Goal: Information Seeking & Learning: Learn about a topic

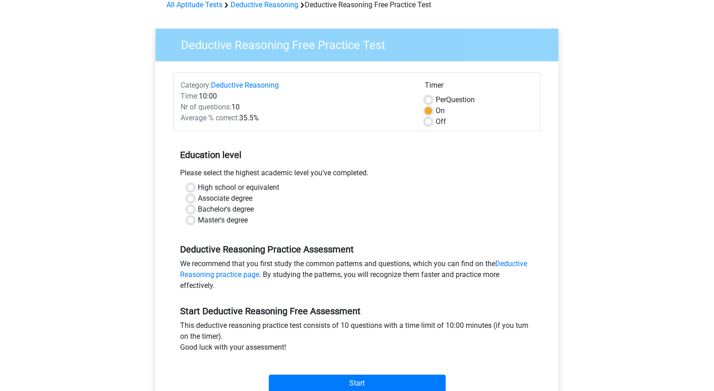
scroll to position [25, 0]
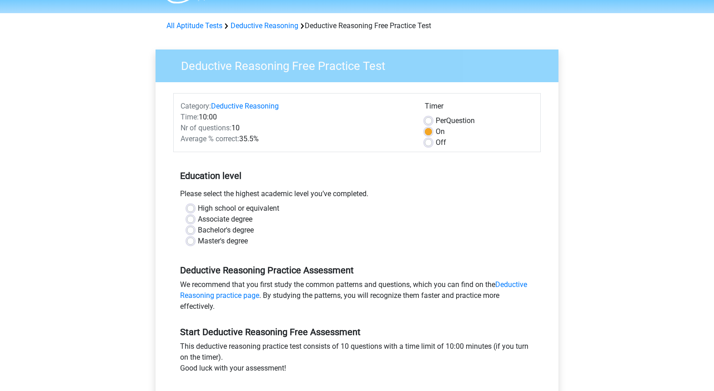
click at [236, 230] on label "Bachelor's degree" at bounding box center [226, 230] width 56 height 11
click at [194, 230] on input "Bachelor's degree" at bounding box center [190, 229] width 7 height 9
radio input "true"
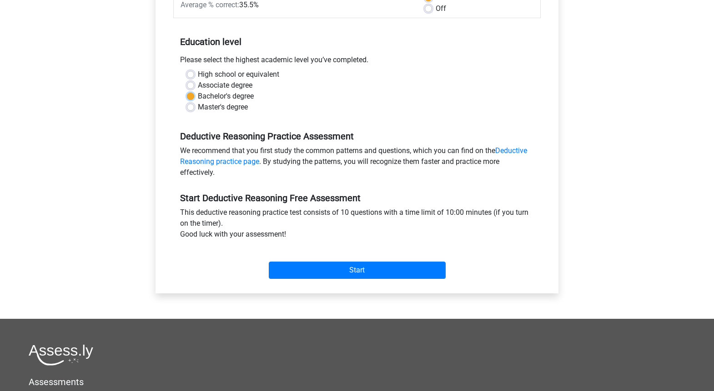
scroll to position [162, 0]
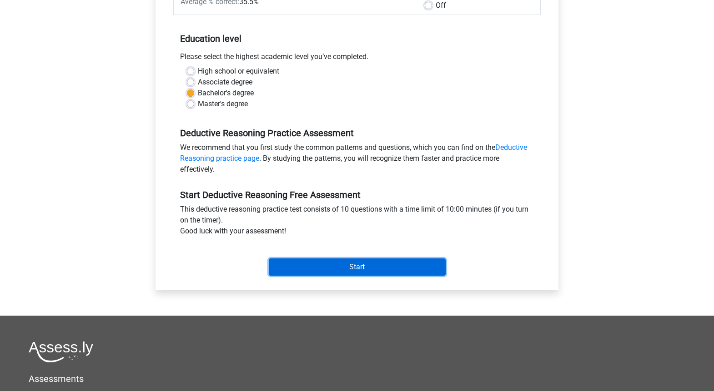
click at [381, 269] on input "Start" at bounding box center [357, 267] width 177 height 17
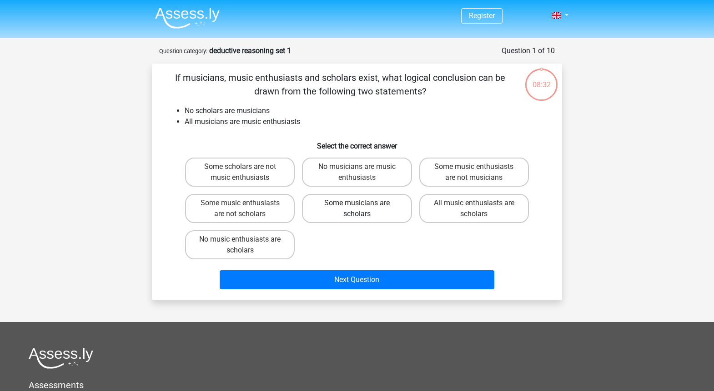
click at [378, 215] on label "Some musicians are scholars" at bounding box center [357, 208] width 110 height 29
click at [363, 209] on input "Some musicians are scholars" at bounding box center [360, 206] width 6 height 6
radio input "true"
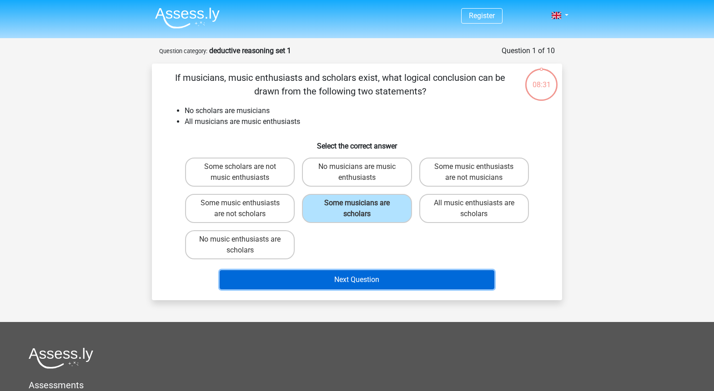
click at [369, 282] on button "Next Question" at bounding box center [357, 279] width 275 height 19
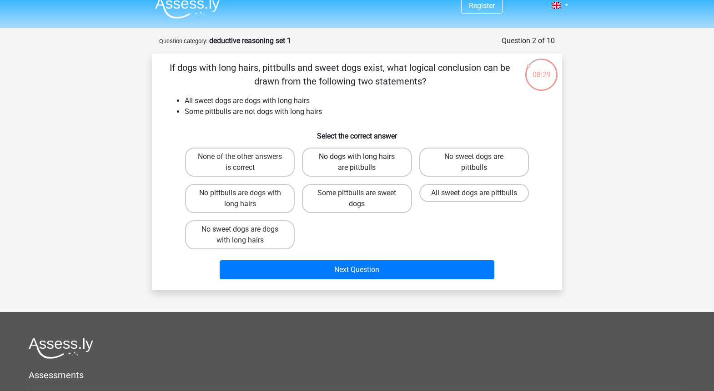
scroll to position [2, 0]
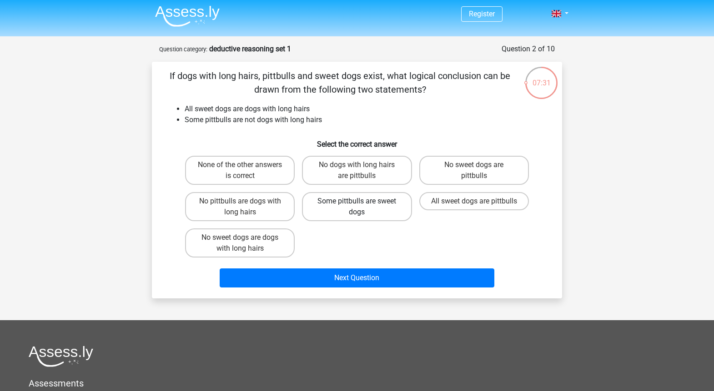
click at [354, 208] on label "Some pittbulls are sweet dogs" at bounding box center [357, 206] width 110 height 29
click at [357, 207] on input "Some pittbulls are sweet dogs" at bounding box center [360, 204] width 6 height 6
radio input "true"
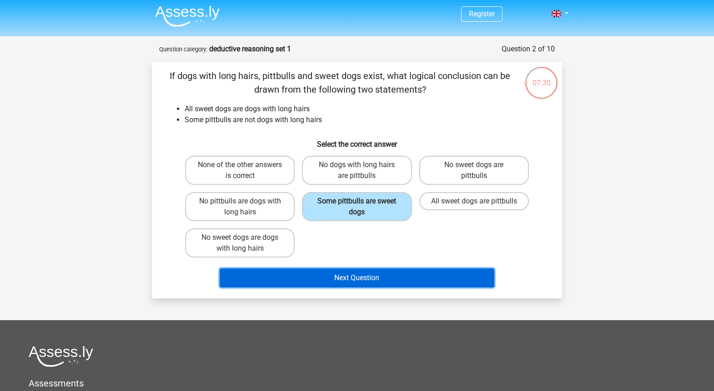
click at [361, 275] on button "Next Question" at bounding box center [357, 278] width 275 height 19
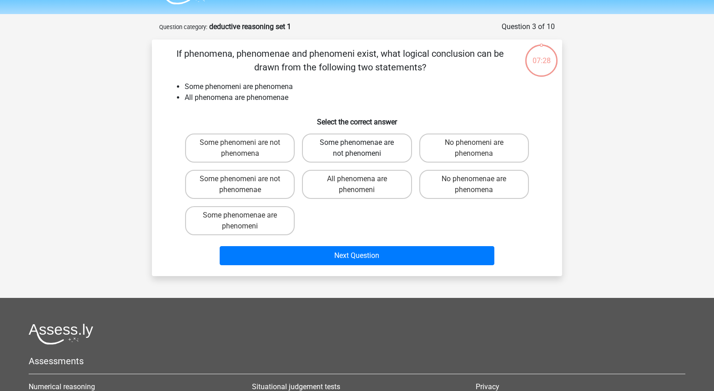
scroll to position [45, 0]
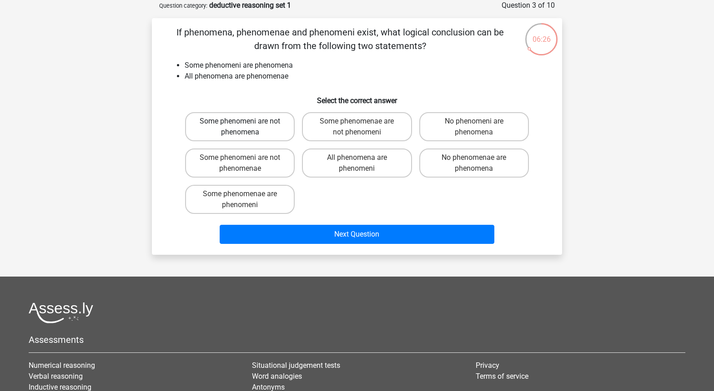
click at [259, 122] on label "Some phenomeni are not phenomena" at bounding box center [240, 126] width 110 height 29
click at [246, 122] on input "Some phenomeni are not phenomena" at bounding box center [243, 124] width 6 height 6
radio input "true"
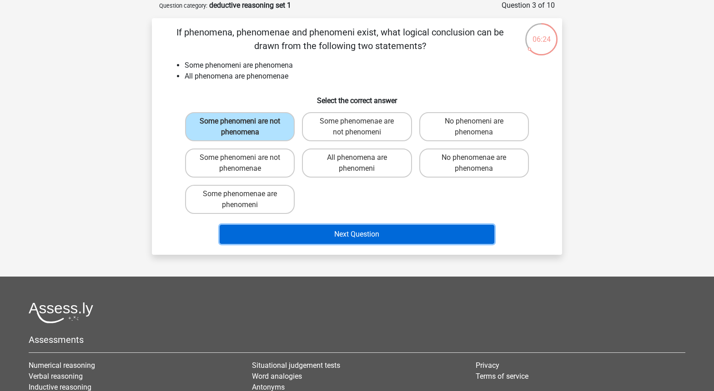
click at [337, 234] on button "Next Question" at bounding box center [357, 234] width 275 height 19
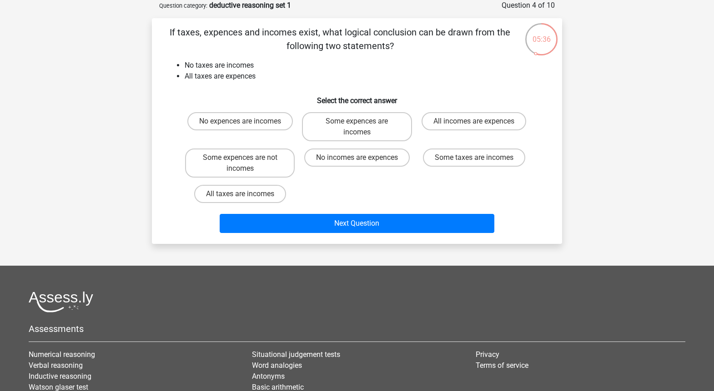
click at [240, 123] on input "No expences are incomes" at bounding box center [243, 124] width 6 height 6
radio input "true"
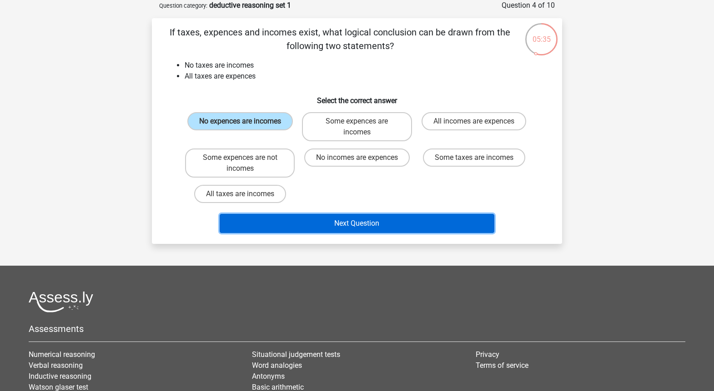
click at [353, 227] on button "Next Question" at bounding box center [357, 223] width 275 height 19
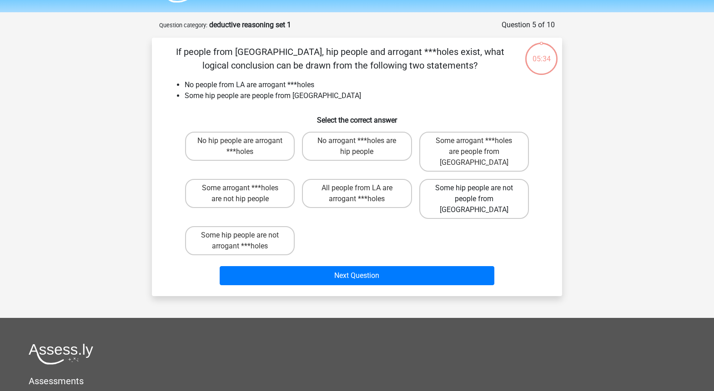
scroll to position [15, 0]
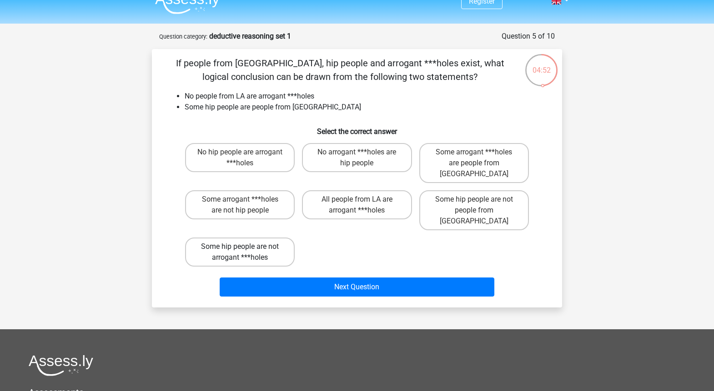
click at [256, 238] on label "Some hip people are not arrogant ***holes" at bounding box center [240, 252] width 110 height 29
click at [246, 247] on input "Some hip people are not arrogant ***holes" at bounding box center [243, 250] width 6 height 6
radio input "true"
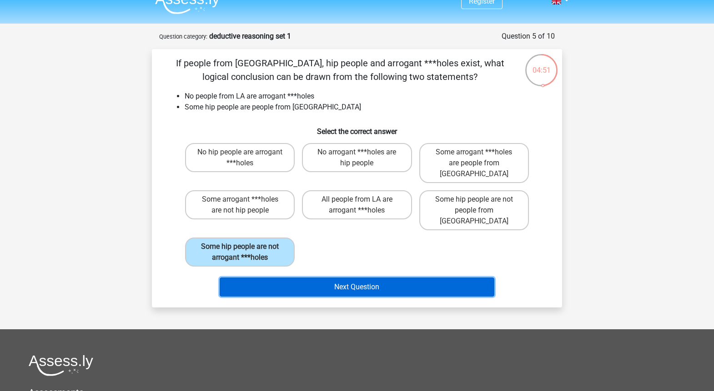
click at [412, 278] on button "Next Question" at bounding box center [357, 287] width 275 height 19
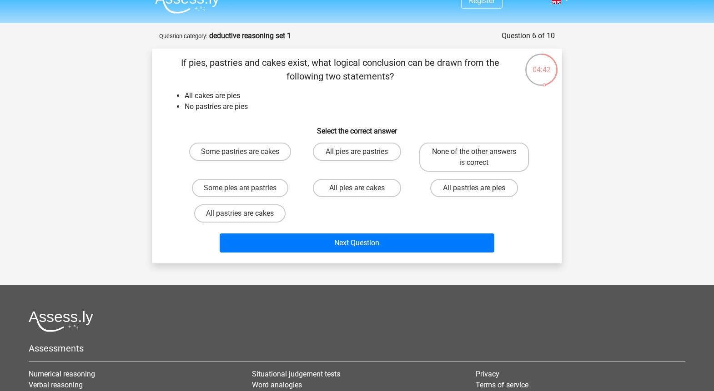
scroll to position [10, 0]
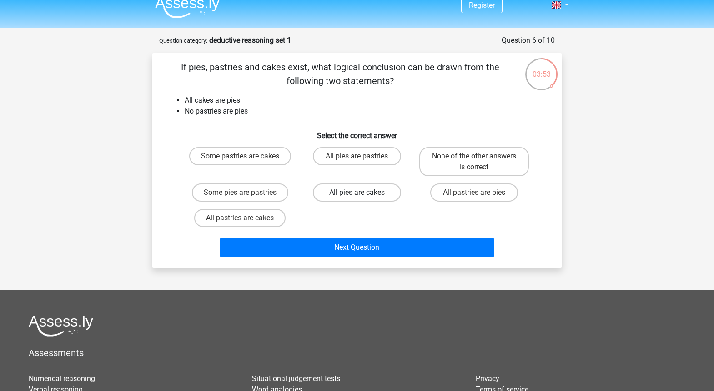
click at [355, 194] on label "All pies are cakes" at bounding box center [357, 193] width 88 height 18
click at [357, 194] on input "All pies are cakes" at bounding box center [360, 196] width 6 height 6
radio input "true"
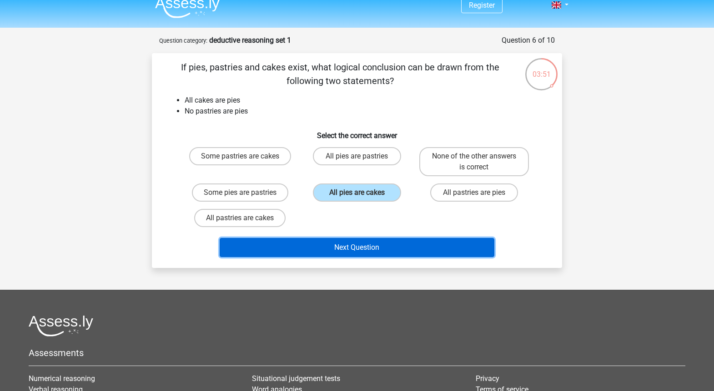
drag, startPoint x: 365, startPoint y: 250, endPoint x: 369, endPoint y: 247, distance: 4.9
click at [365, 250] on button "Next Question" at bounding box center [357, 247] width 275 height 19
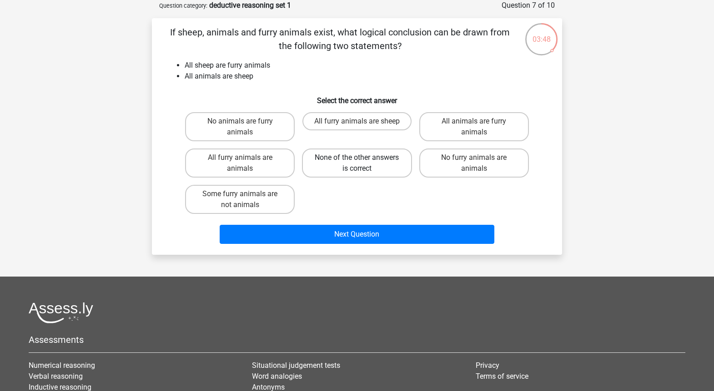
scroll to position [3, 0]
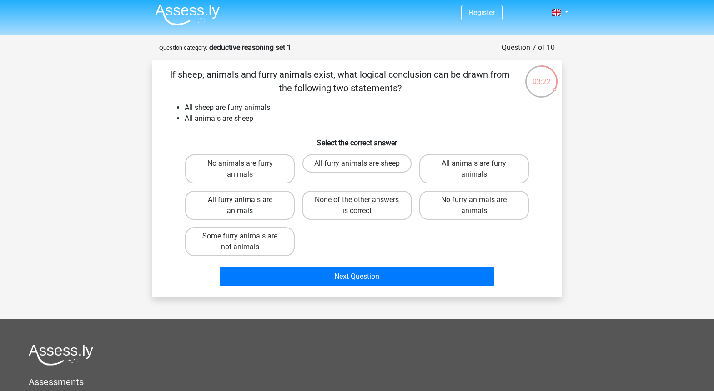
click at [250, 205] on label "All furry animals are animals" at bounding box center [240, 205] width 110 height 29
click at [246, 205] on input "All furry animals are animals" at bounding box center [243, 203] width 6 height 6
radio input "true"
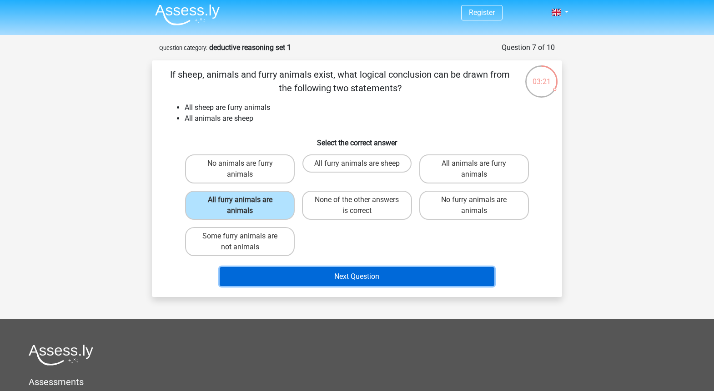
click at [366, 279] on button "Next Question" at bounding box center [357, 276] width 275 height 19
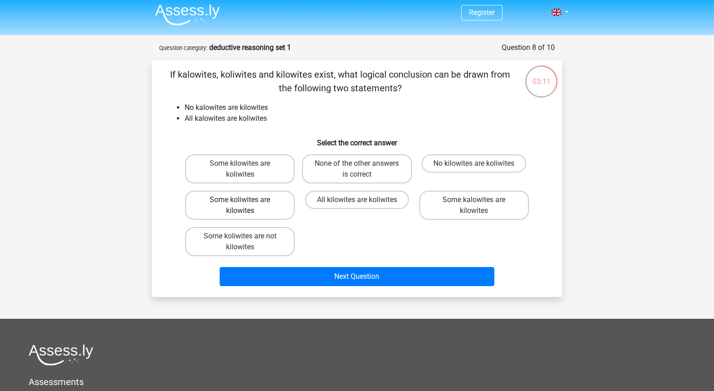
click at [247, 206] on label "Some koliwites are kilowites" at bounding box center [240, 205] width 110 height 29
click at [246, 206] on input "Some koliwites are kilowites" at bounding box center [243, 203] width 6 height 6
radio input "true"
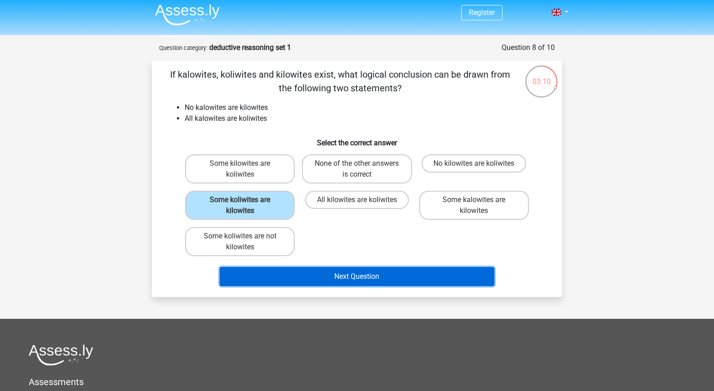
click at [365, 275] on button "Next Question" at bounding box center [357, 276] width 275 height 19
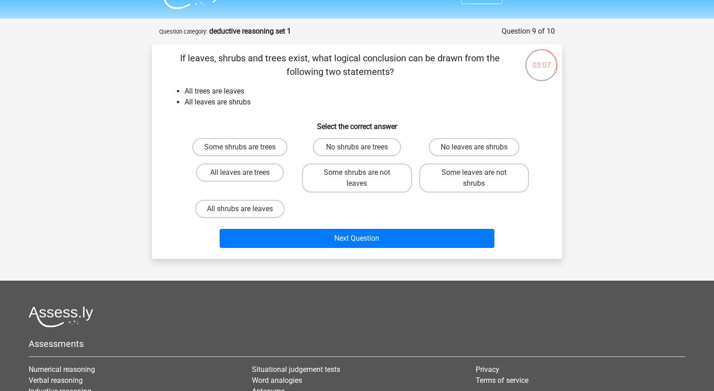
scroll to position [18, 0]
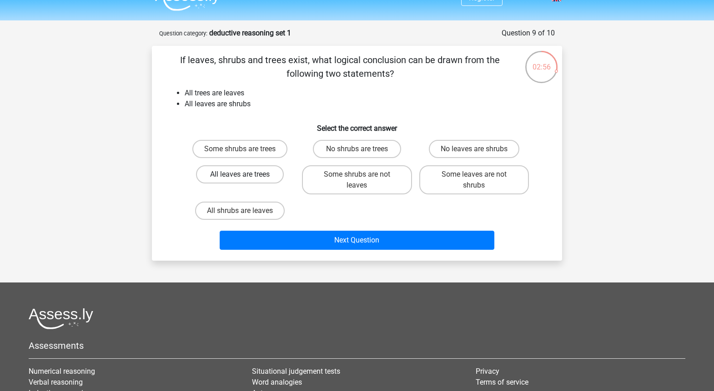
click at [260, 179] on label "All leaves are trees" at bounding box center [240, 174] width 88 height 18
click at [246, 179] on input "All leaves are trees" at bounding box center [243, 178] width 6 height 6
radio input "true"
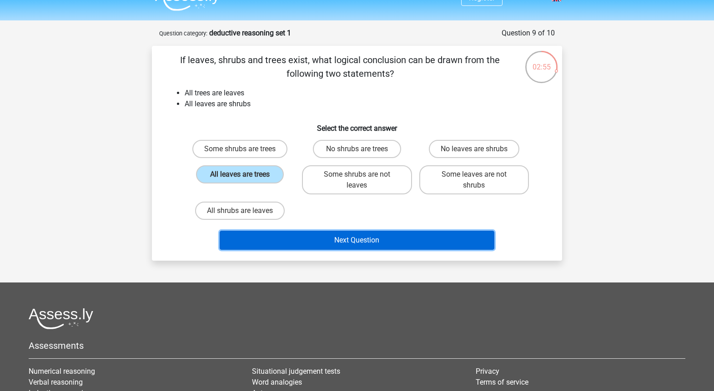
drag, startPoint x: 346, startPoint y: 240, endPoint x: 354, endPoint y: 227, distance: 15.3
click at [347, 240] on button "Next Question" at bounding box center [357, 240] width 275 height 19
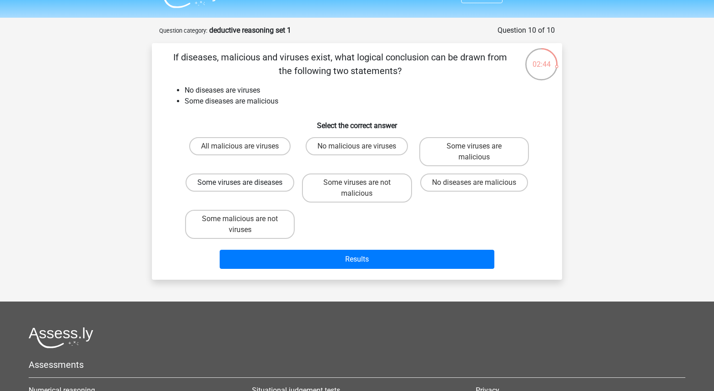
scroll to position [20, 0]
click at [263, 190] on label "Some viruses are diseases" at bounding box center [239, 183] width 109 height 18
click at [246, 189] on input "Some viruses are diseases" at bounding box center [243, 186] width 6 height 6
radio input "true"
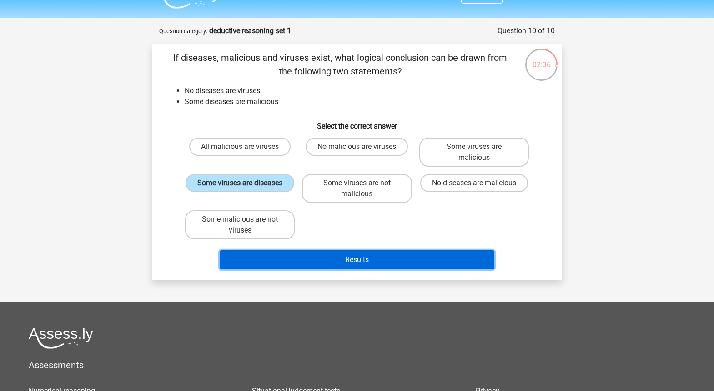
click at [330, 261] on button "Results" at bounding box center [357, 259] width 275 height 19
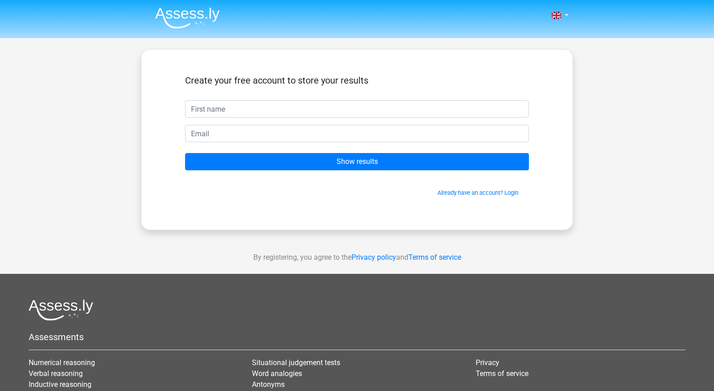
click at [262, 112] on input "text" at bounding box center [357, 108] width 344 height 17
type input "Gideon"
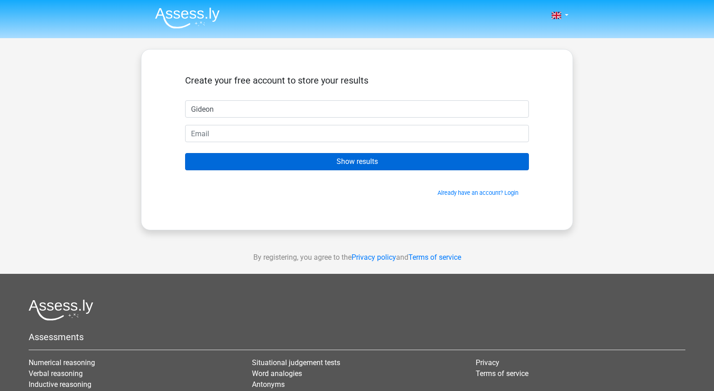
click at [269, 167] on form "Create your free account to store your results Gideon Show results Already have…" at bounding box center [357, 136] width 344 height 122
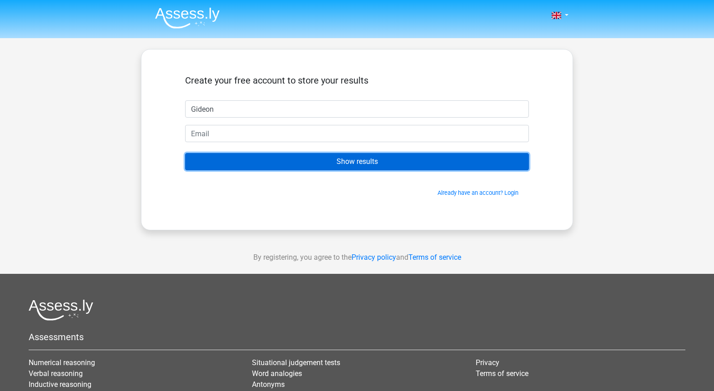
click at [272, 160] on input "Show results" at bounding box center [357, 161] width 344 height 17
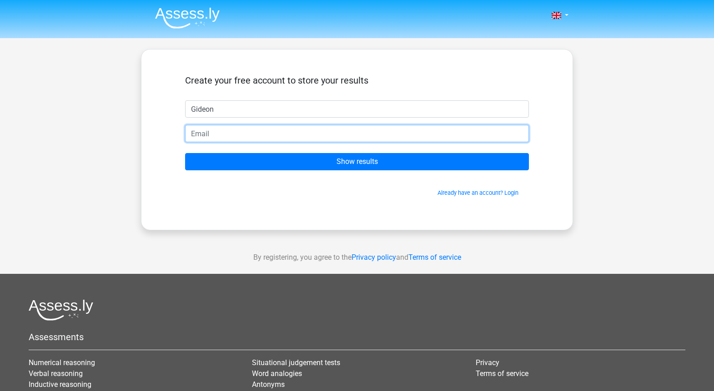
click at [284, 136] on input "email" at bounding box center [357, 133] width 344 height 17
drag, startPoint x: 310, startPoint y: 140, endPoint x: 193, endPoint y: 130, distance: 118.2
click at [181, 128] on div "abakogideon@gmail.com" at bounding box center [356, 133] width 357 height 17
type input "agideonluper15@gmail.com"
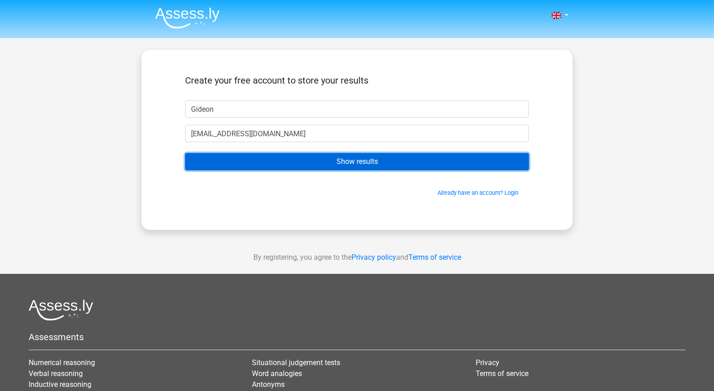
click at [300, 163] on input "Show results" at bounding box center [357, 161] width 344 height 17
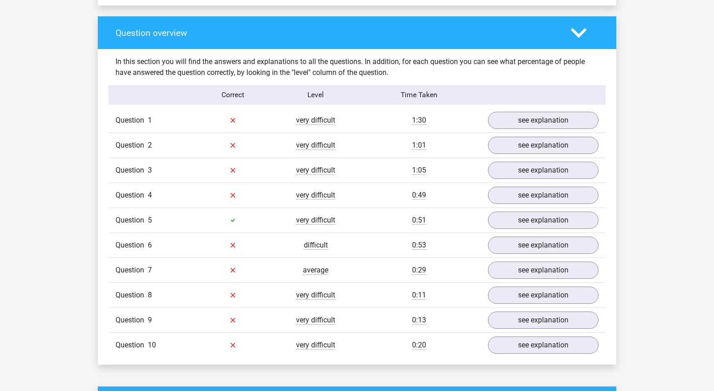
scroll to position [642, 0]
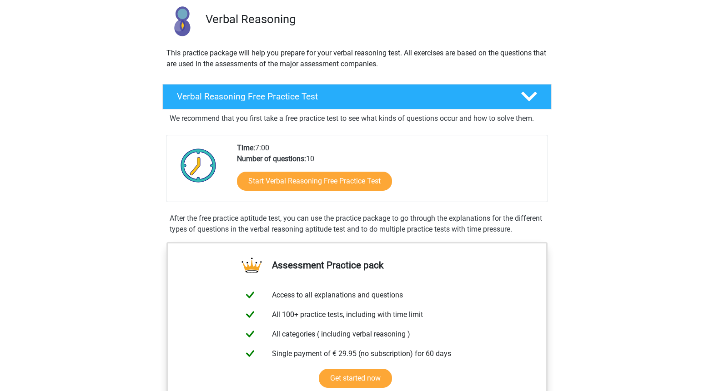
scroll to position [10, 0]
